Goal: Communication & Community: Connect with others

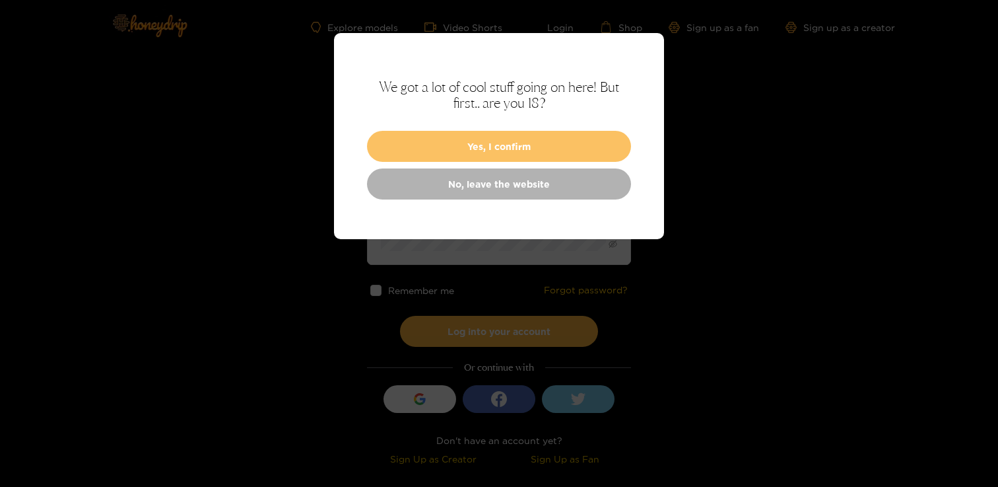
click at [492, 138] on button "Yes, I confirm" at bounding box center [499, 146] width 264 height 31
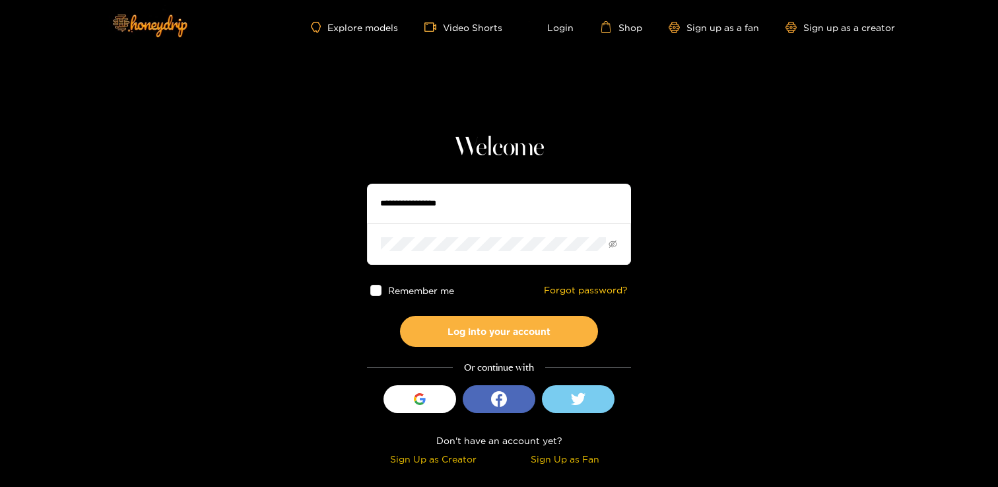
click at [436, 204] on input "text" at bounding box center [499, 204] width 264 height 40
type input "**********"
click at [400, 316] on button "Log into your account" at bounding box center [499, 331] width 198 height 31
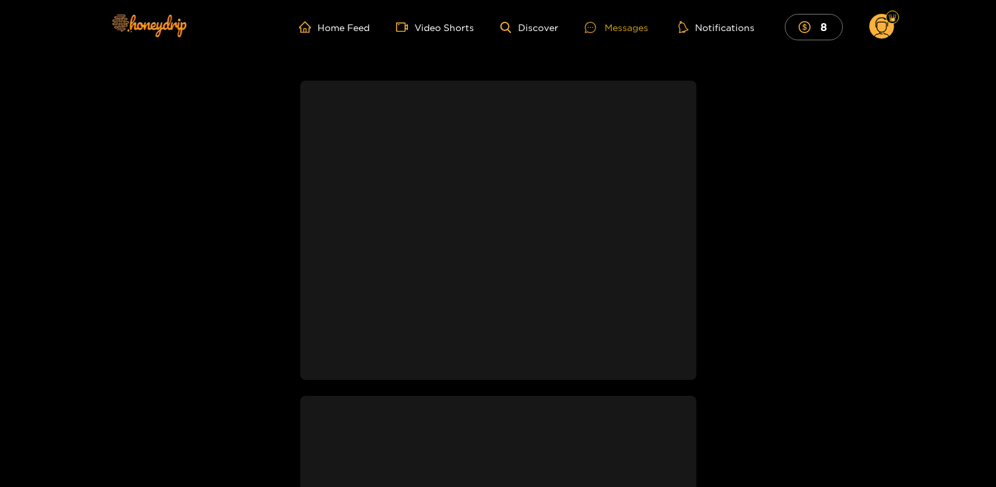
click at [620, 28] on div "Messages" at bounding box center [616, 27] width 63 height 15
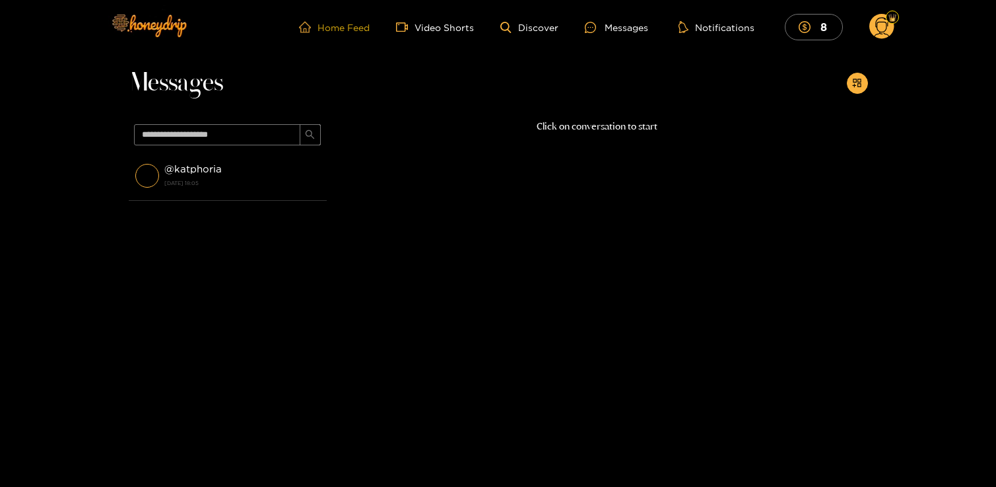
click at [340, 33] on link "Home Feed" at bounding box center [334, 27] width 71 height 12
